Goal: Task Accomplishment & Management: Manage account settings

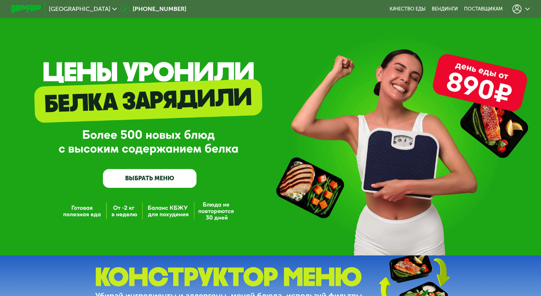
click at [513, 11] on use at bounding box center [516, 9] width 9 height 9
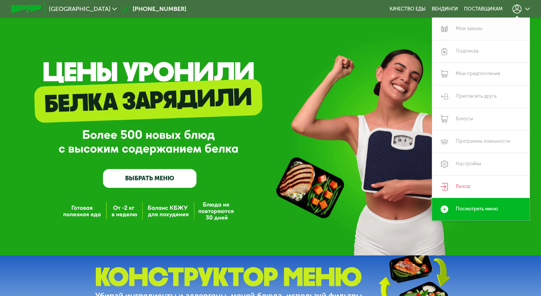
click at [467, 31] on link "Мои заказы" at bounding box center [481, 29] width 98 height 23
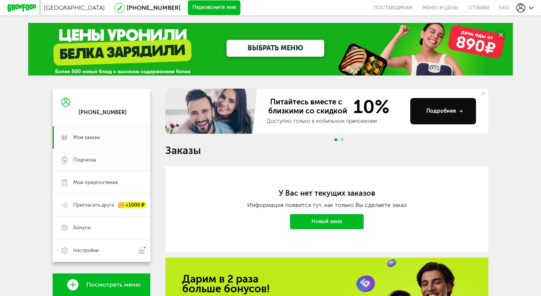
click at [97, 164] on link "Подписка" at bounding box center [102, 160] width 98 height 23
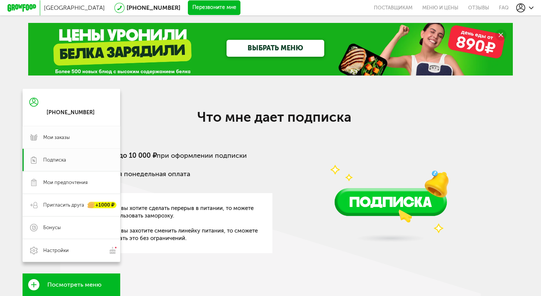
click at [38, 139] on link "Мои заказы" at bounding box center [72, 137] width 98 height 23
